Goal: Task Accomplishment & Management: Use online tool/utility

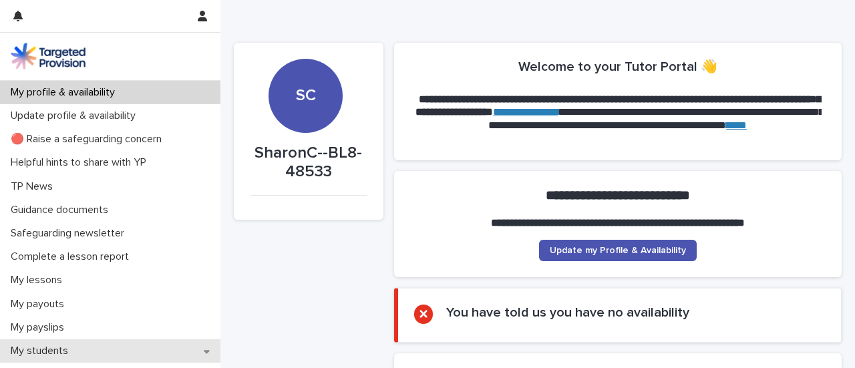
click at [64, 349] on p "My students" at bounding box center [41, 351] width 73 height 13
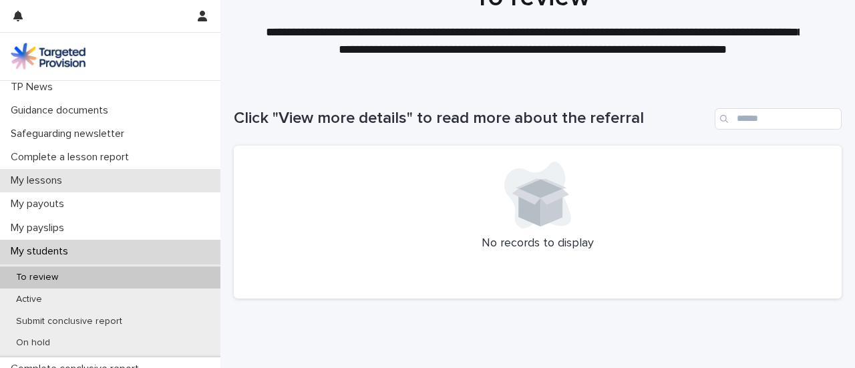
scroll to position [110, 0]
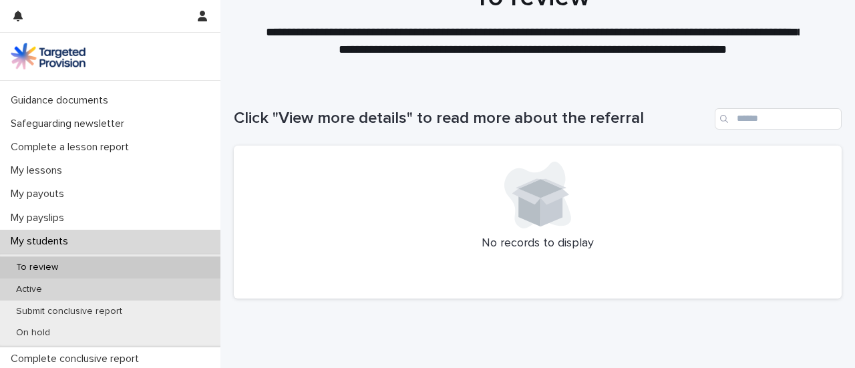
click at [30, 290] on p "Active" at bounding box center [28, 289] width 47 height 11
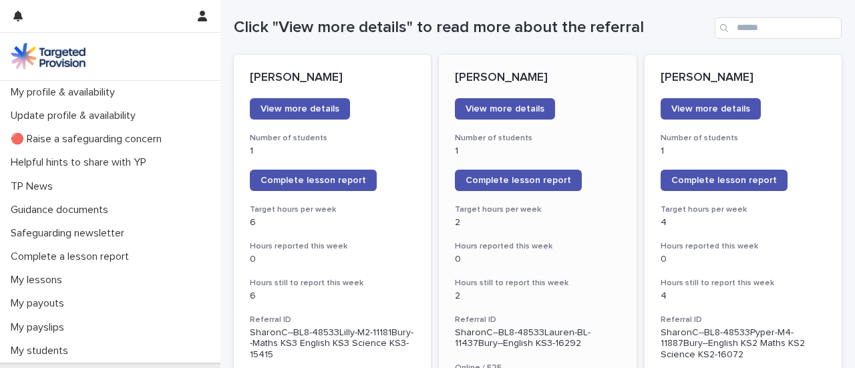
scroll to position [144, 0]
click at [302, 179] on span "Complete lesson report" at bounding box center [314, 180] width 106 height 9
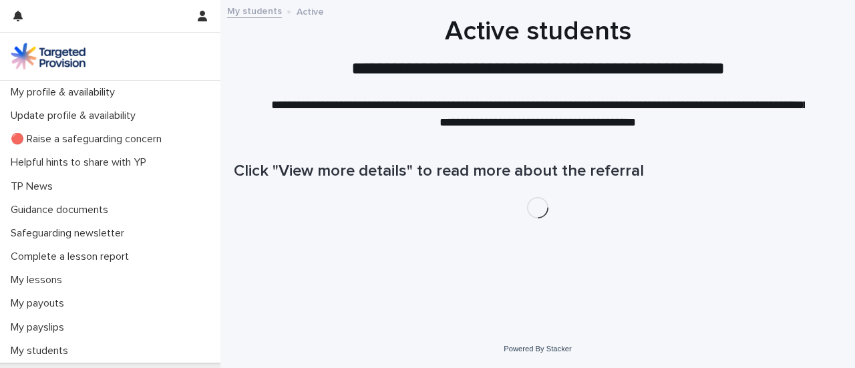
click at [377, 224] on div "Loading... Saving… Loading... Saving… Click "View more details" to read more ab…" at bounding box center [537, 216] width 621 height 162
